Goal: Transaction & Acquisition: Purchase product/service

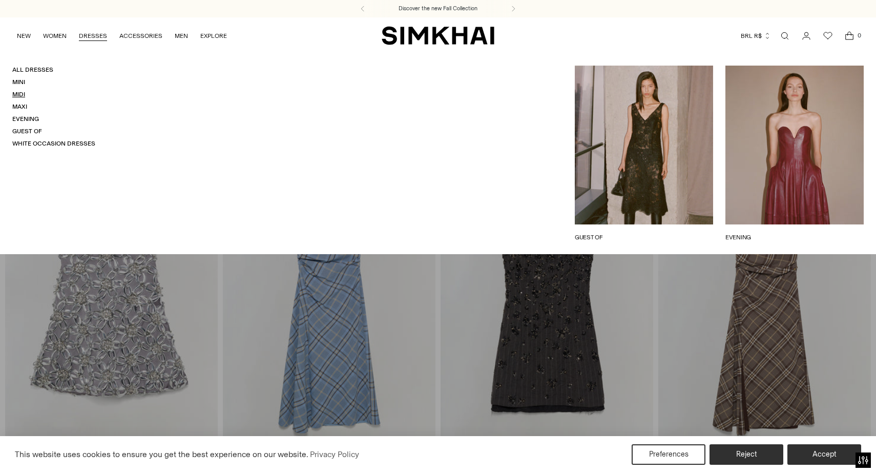
click at [18, 94] on link "Midi" at bounding box center [18, 94] width 13 height 7
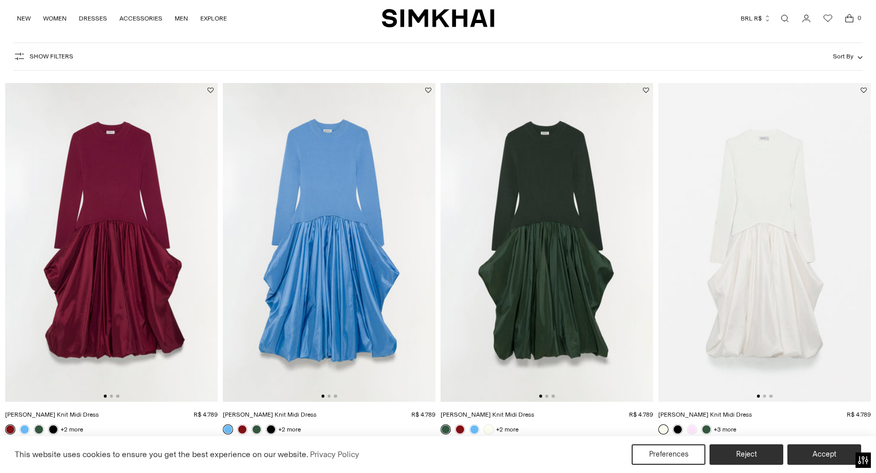
scroll to position [68, 0]
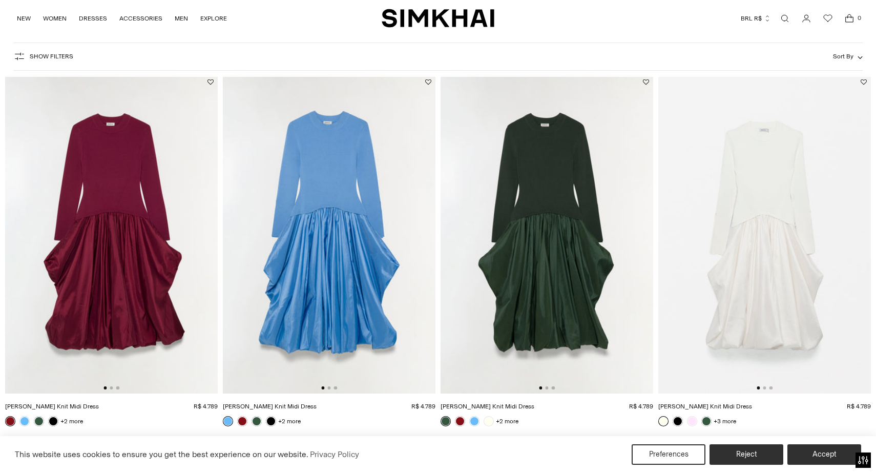
click at [547, 390] on img at bounding box center [547, 234] width 213 height 319
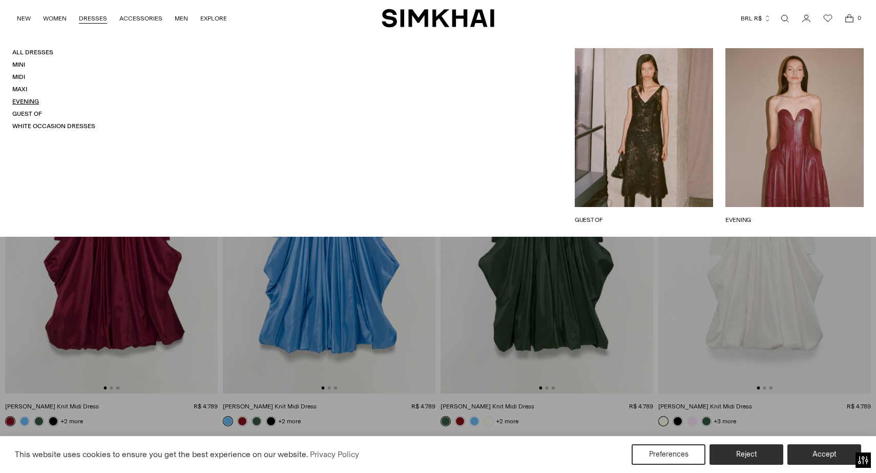
click at [26, 102] on link "Evening" at bounding box center [25, 101] width 27 height 7
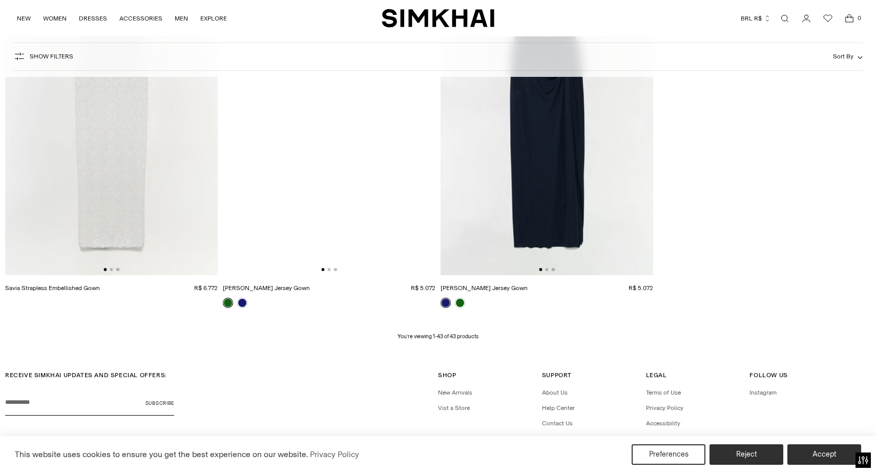
scroll to position [3956, 0]
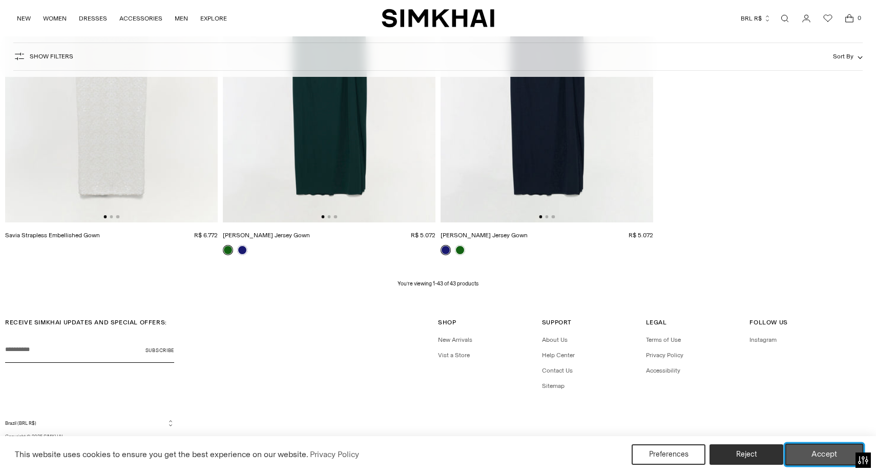
click at [821, 448] on button "Accept" at bounding box center [824, 455] width 78 height 22
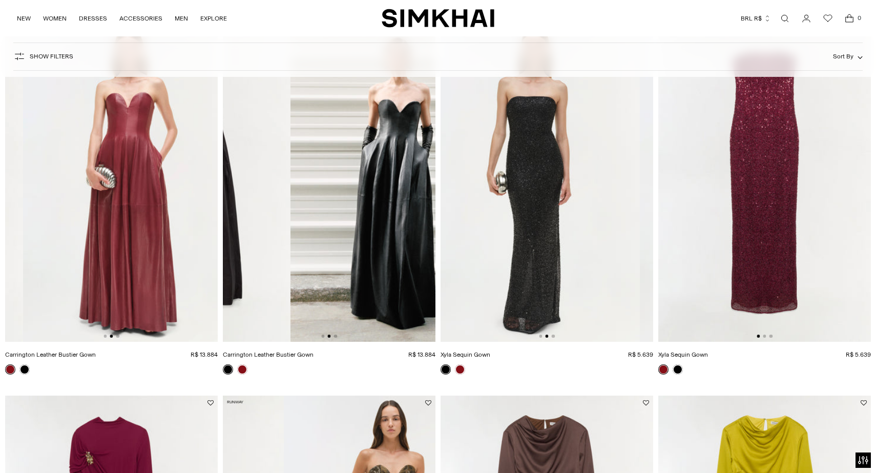
scroll to position [0, 0]
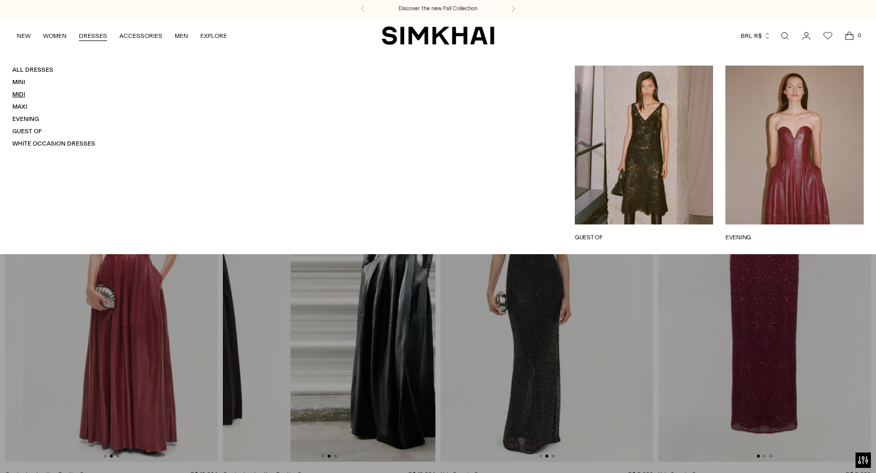
click at [20, 95] on link "Midi" at bounding box center [18, 94] width 13 height 7
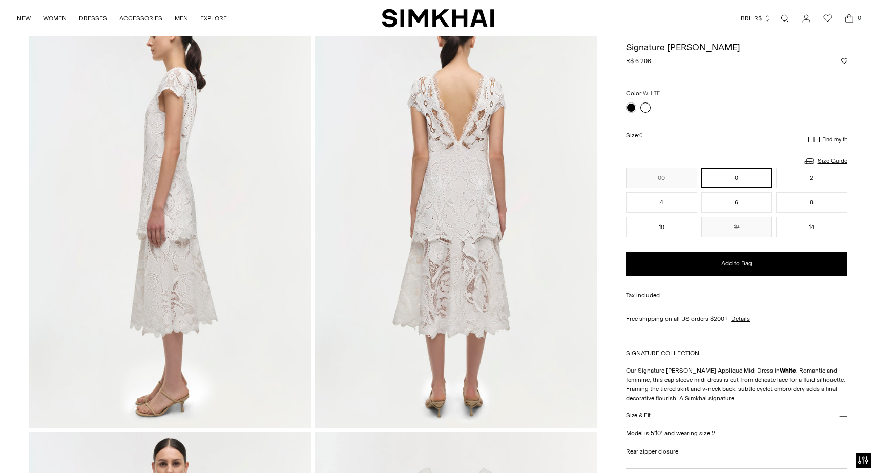
scroll to position [473, 0]
